Goal: Information Seeking & Learning: Learn about a topic

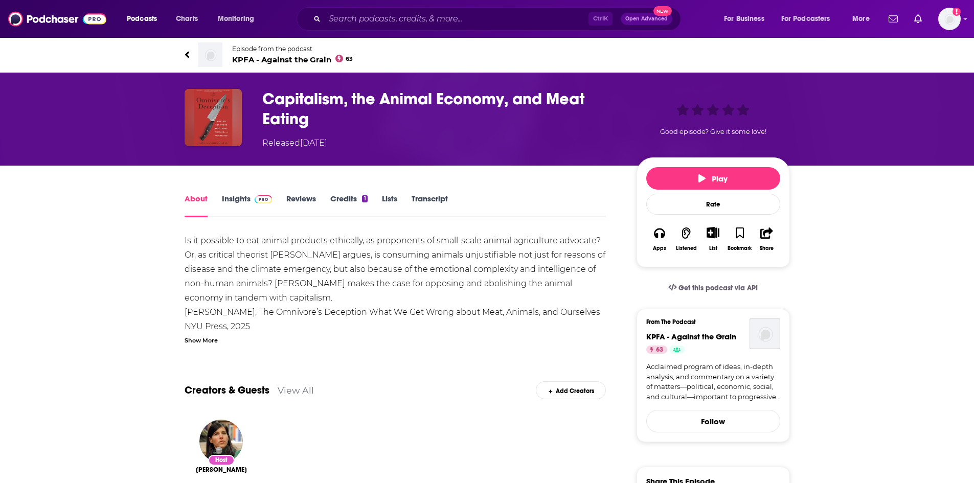
click at [313, 61] on span "KPFA - Against the Grain 63" at bounding box center [292, 60] width 121 height 10
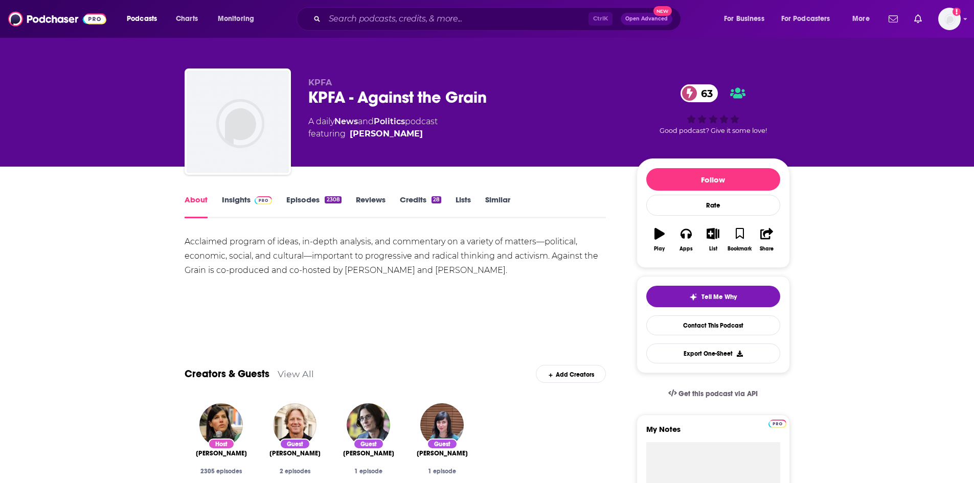
click at [229, 200] on link "Insights" at bounding box center [247, 207] width 51 height 24
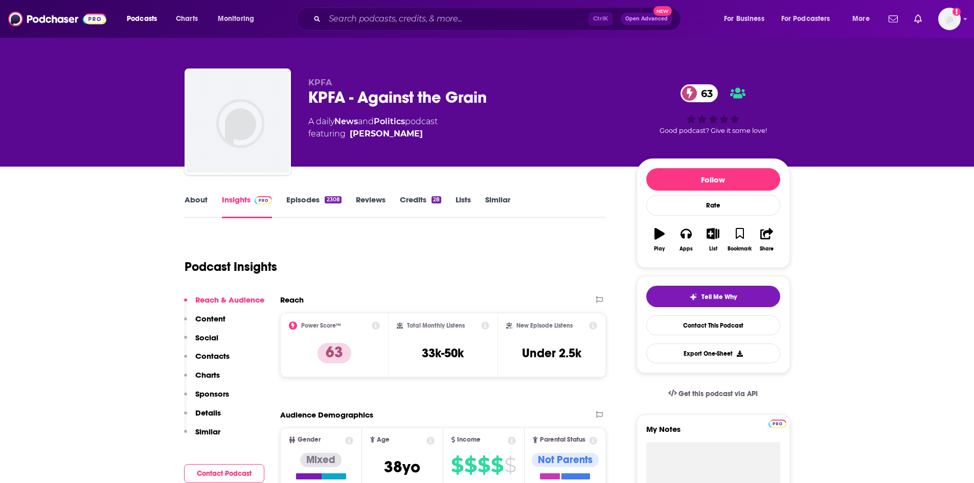
click at [192, 199] on link "About" at bounding box center [196, 207] width 23 height 24
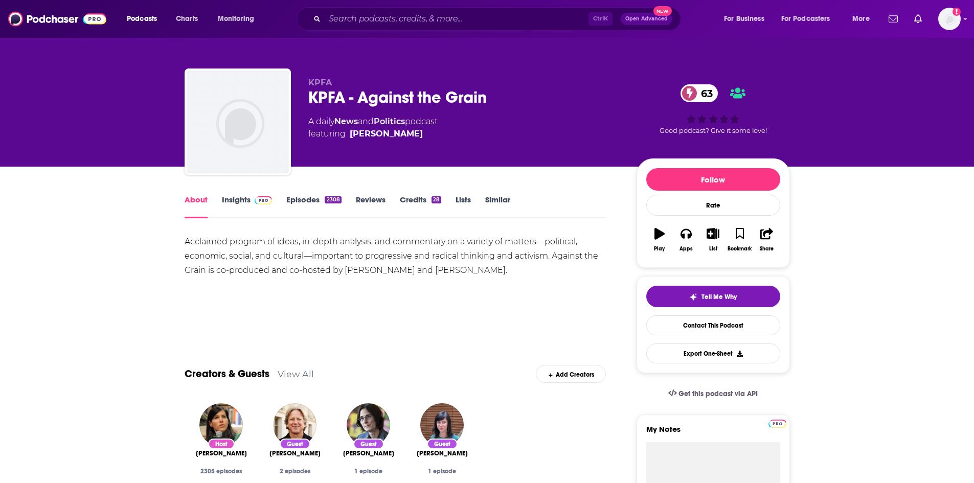
click at [239, 196] on link "Insights" at bounding box center [247, 207] width 51 height 24
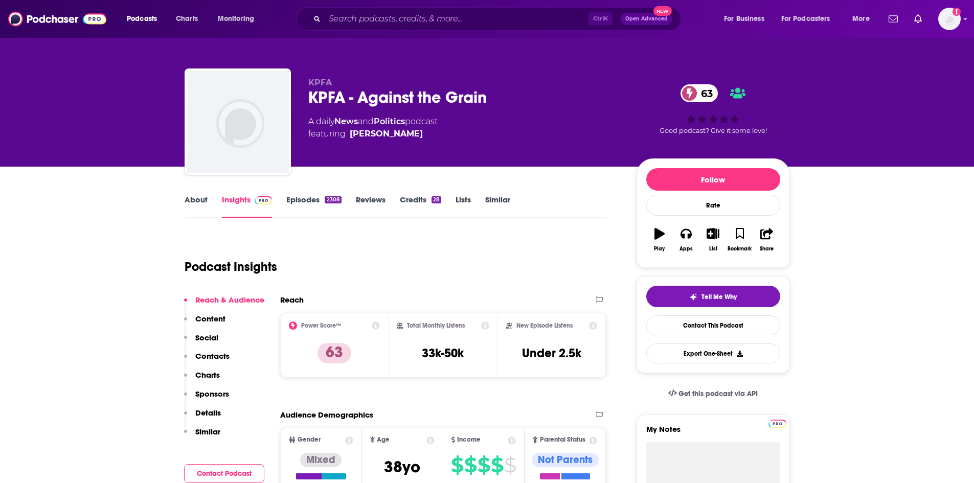
click at [292, 201] on link "Episodes 2308" at bounding box center [313, 207] width 55 height 24
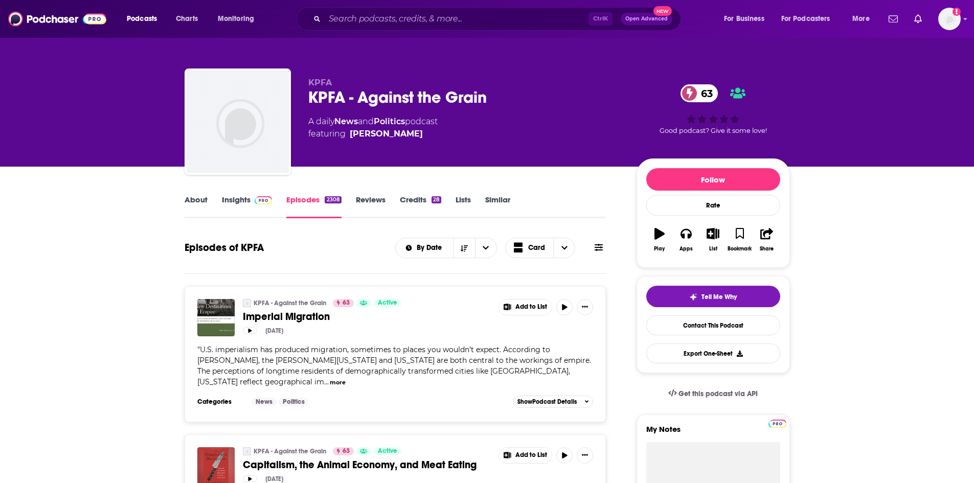
click at [239, 200] on link "Insights" at bounding box center [247, 207] width 51 height 24
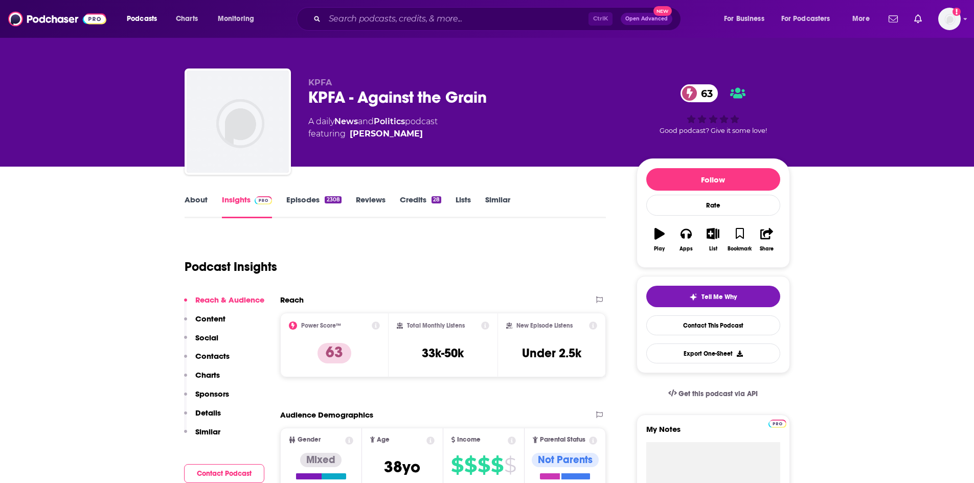
click at [203, 200] on link "About" at bounding box center [196, 207] width 23 height 24
